Goal: Register for event/course

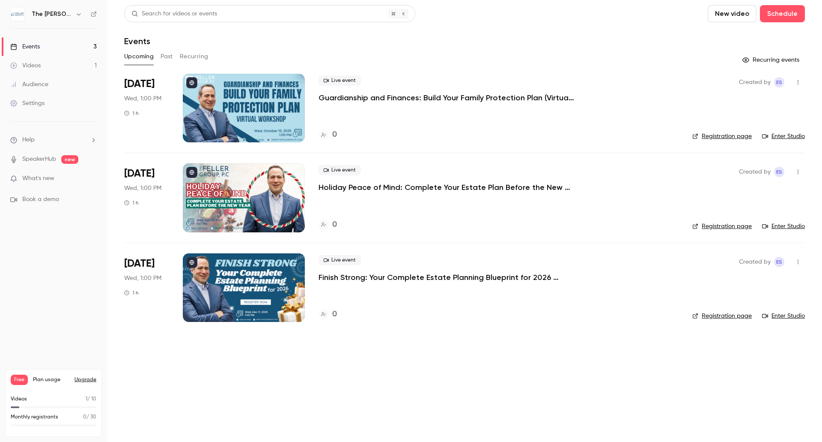
click at [380, 96] on p "Guardianship and Finances: Build Your Family Protection Plan (Virtual Workshop)" at bounding box center [447, 98] width 257 height 10
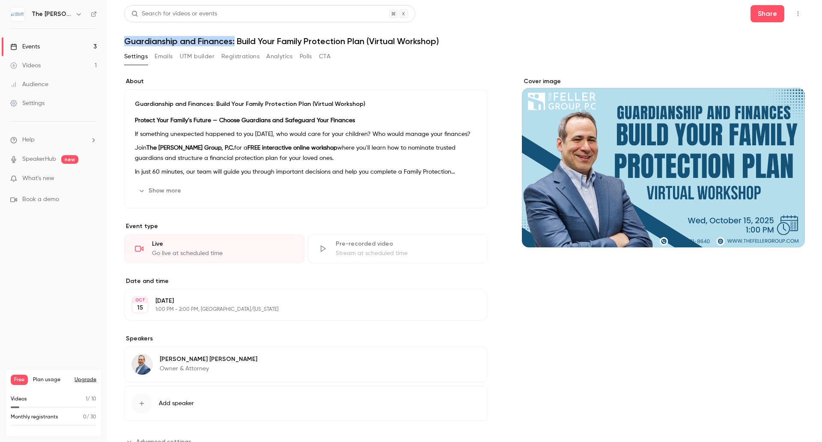
drag, startPoint x: 125, startPoint y: 39, endPoint x: 235, endPoint y: 39, distance: 110.5
click at [235, 39] on h1 "Guardianship and Finances: Build Your Family Protection Plan (Virtual Workshop)" at bounding box center [464, 41] width 681 height 10
copy h1 "Guardianship and Finances:"
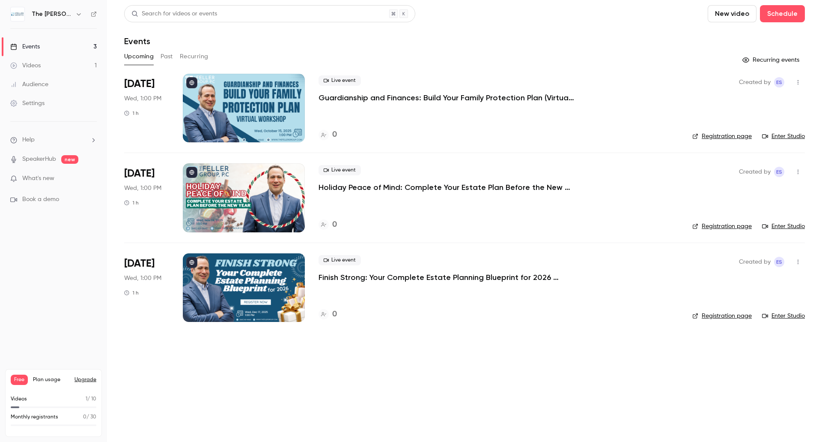
click at [743, 139] on link "Registration page" at bounding box center [723, 136] width 60 height 9
